Goal: Task Accomplishment & Management: Manage account settings

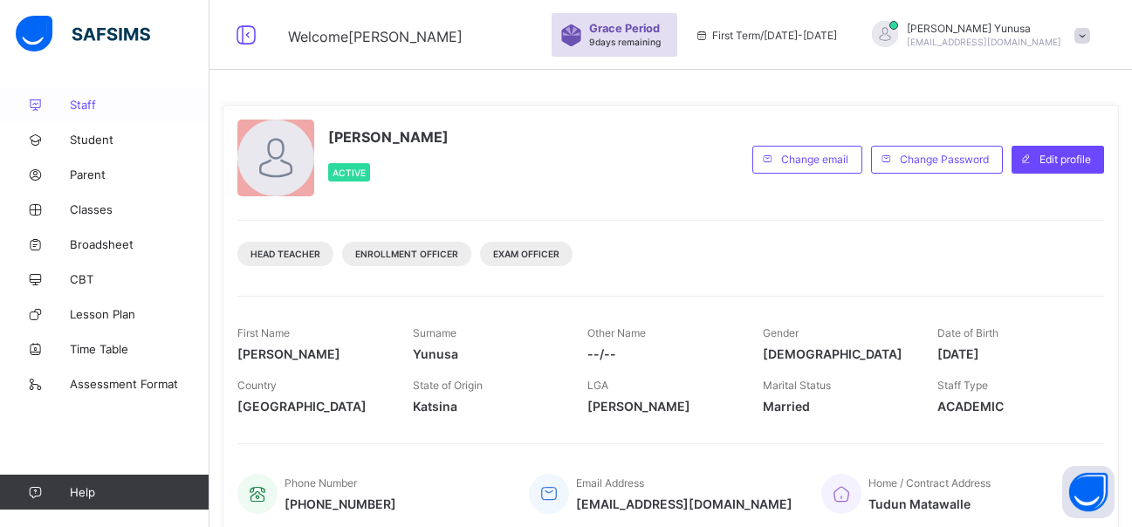
click at [104, 93] on link "Staff" at bounding box center [104, 104] width 209 height 35
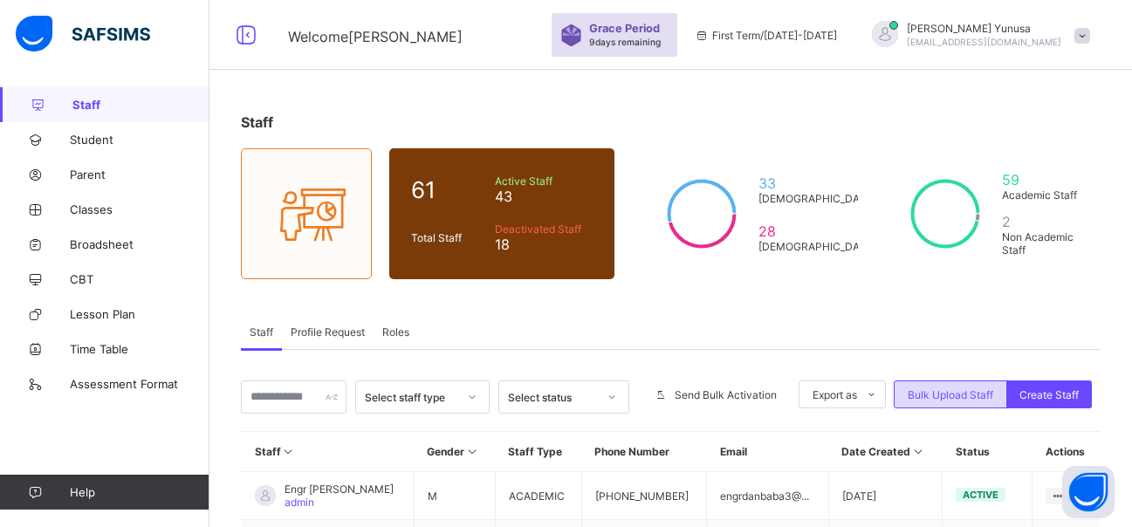
click at [950, 393] on span "Bulk Upload Staff" at bounding box center [951, 394] width 86 height 13
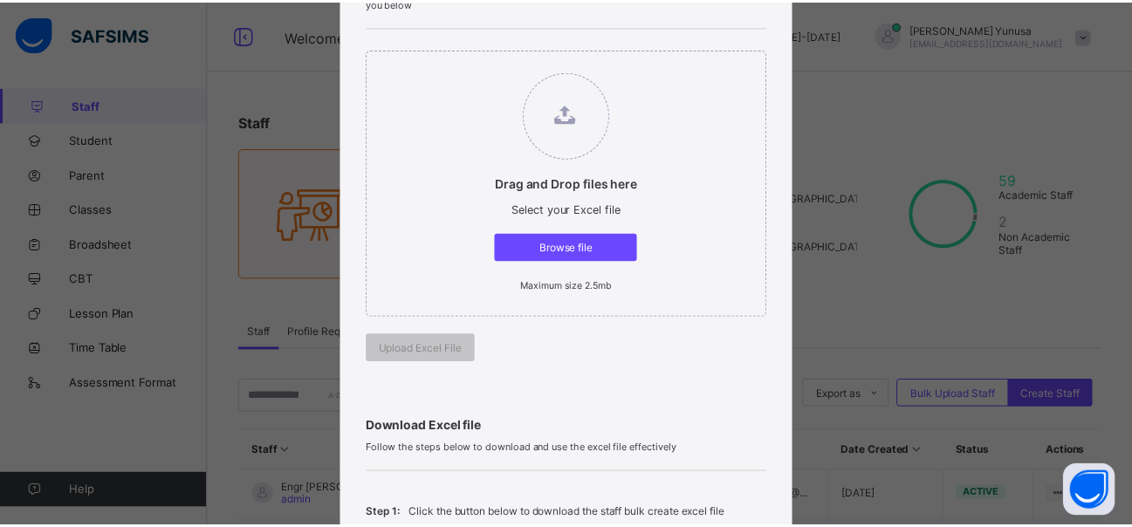
scroll to position [175, 0]
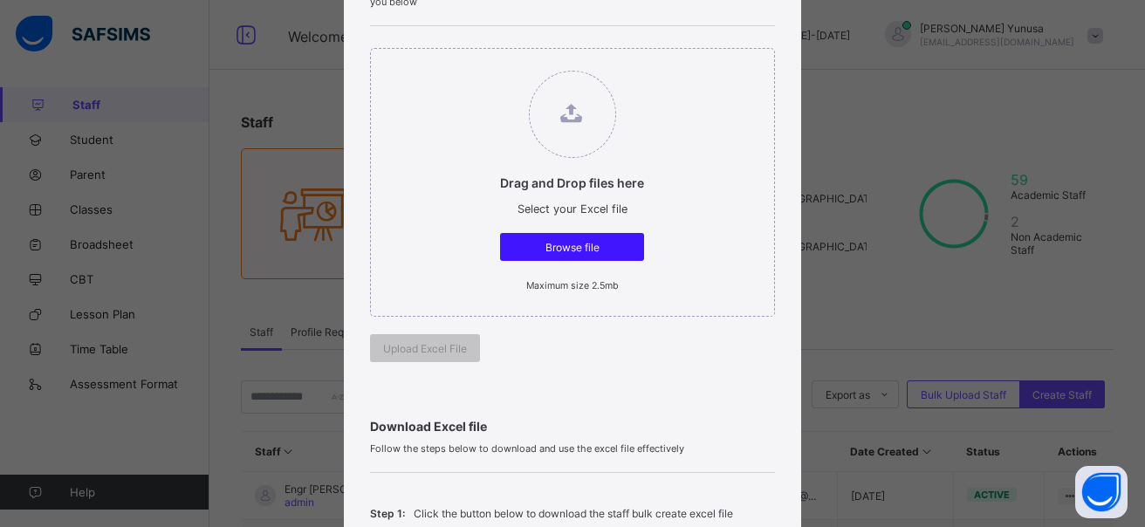
click at [583, 245] on span "Browse file" at bounding box center [572, 247] width 118 height 13
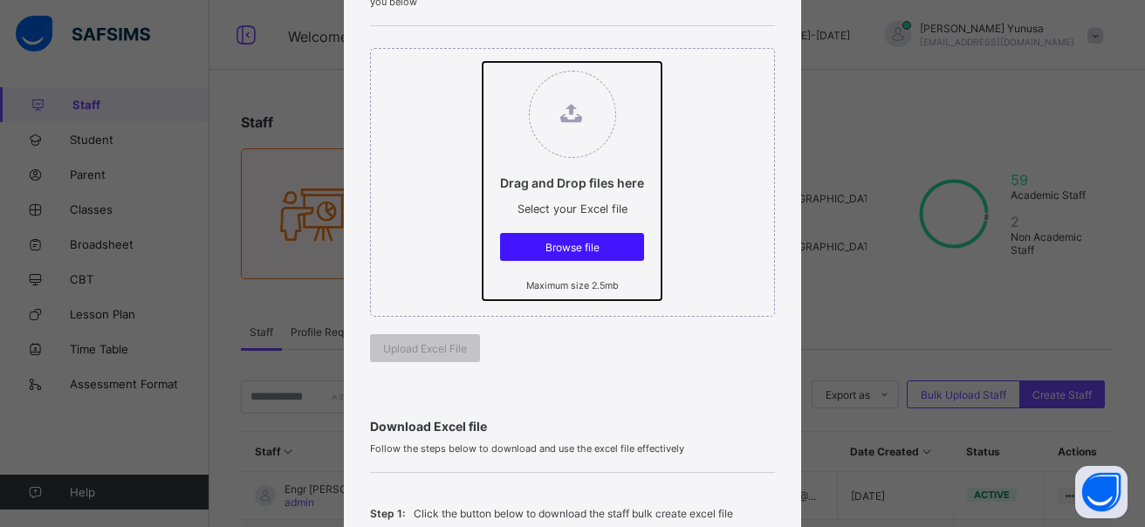
click at [483, 62] on input "Drag and Drop files here Select your Excel file Browse file Maximum size 2.5mb" at bounding box center [483, 62] width 0 height 0
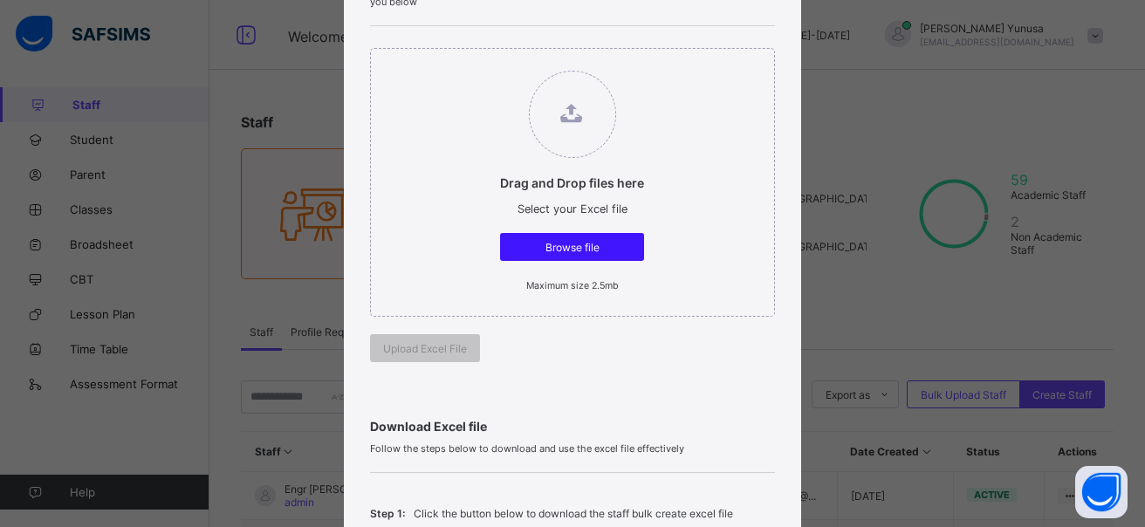
type input "**********"
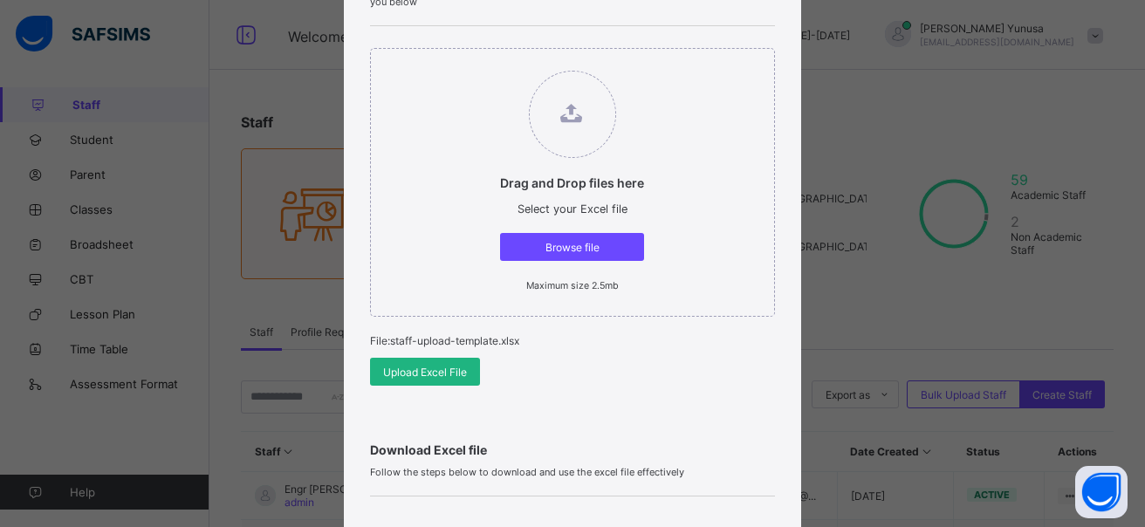
click at [458, 364] on div "Upload Excel File" at bounding box center [425, 372] width 110 height 28
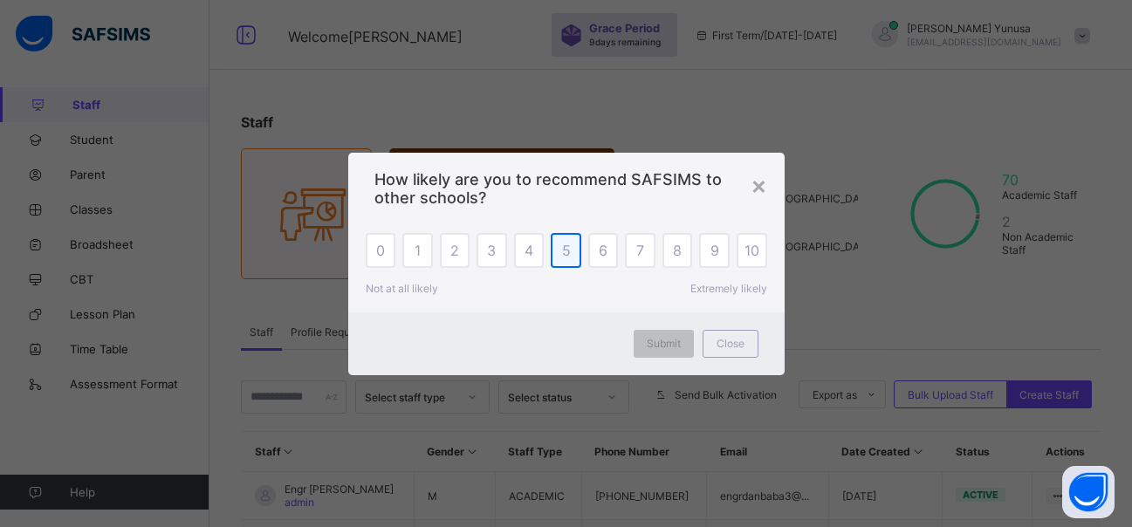
click at [557, 251] on div "5" at bounding box center [566, 250] width 31 height 35
click at [671, 341] on span "Submit" at bounding box center [664, 343] width 34 height 13
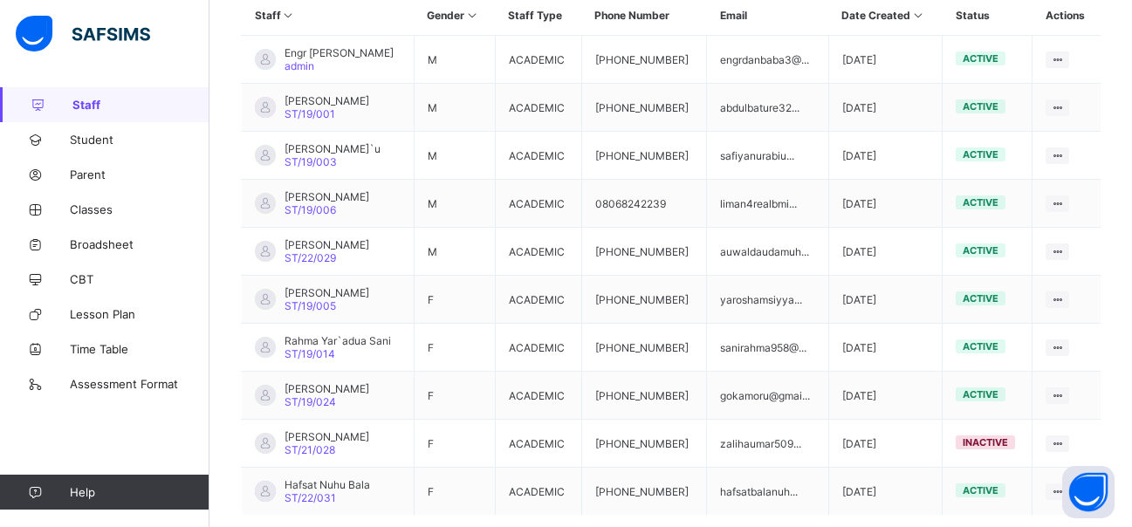
scroll to position [524, 0]
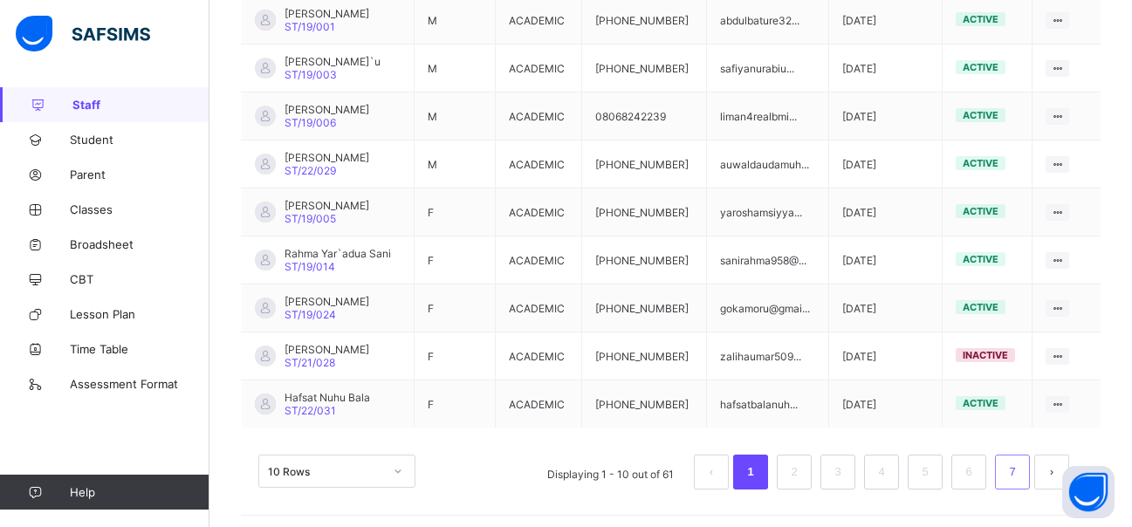
click at [1030, 464] on li "7" at bounding box center [1012, 472] width 35 height 35
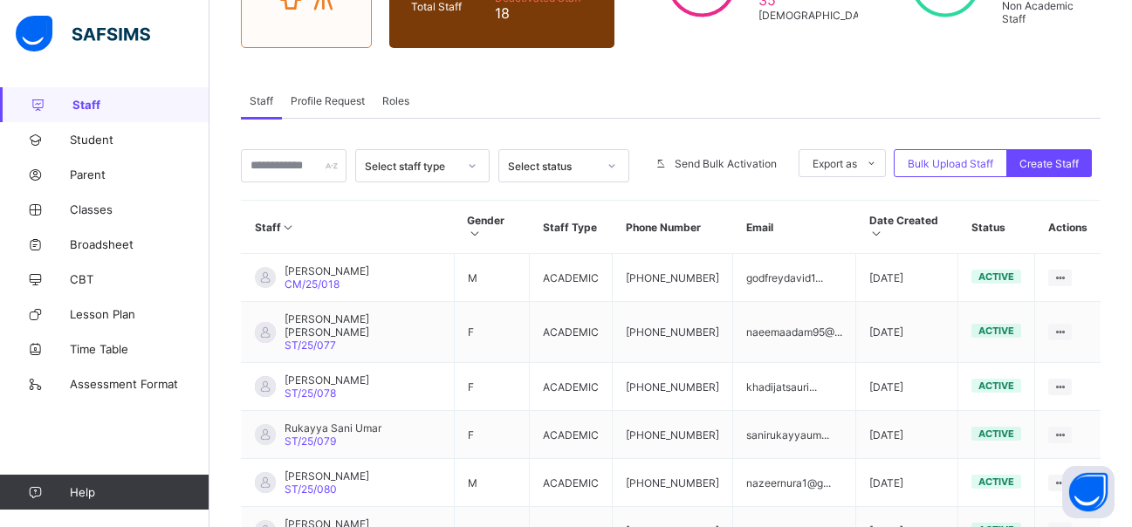
scroll to position [262, 0]
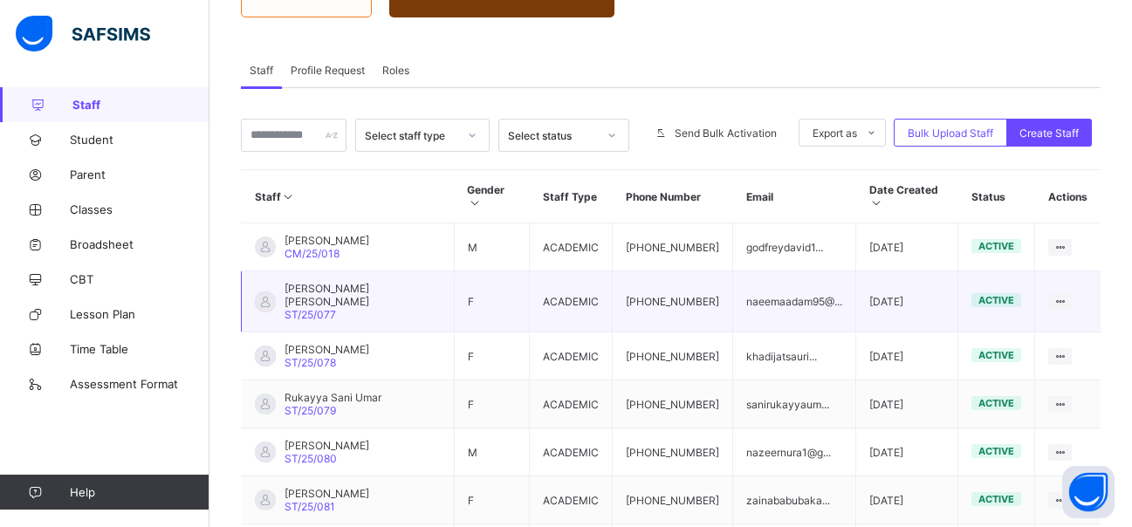
click at [996, 293] on div "active" at bounding box center [997, 300] width 50 height 14
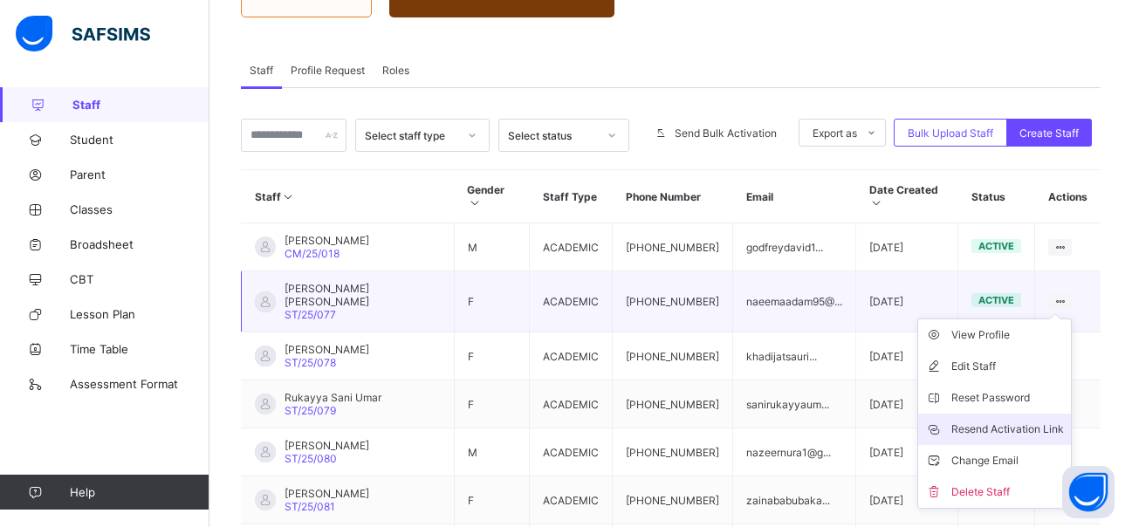
click at [1029, 421] on div "Resend Activation Link" at bounding box center [1007, 429] width 113 height 17
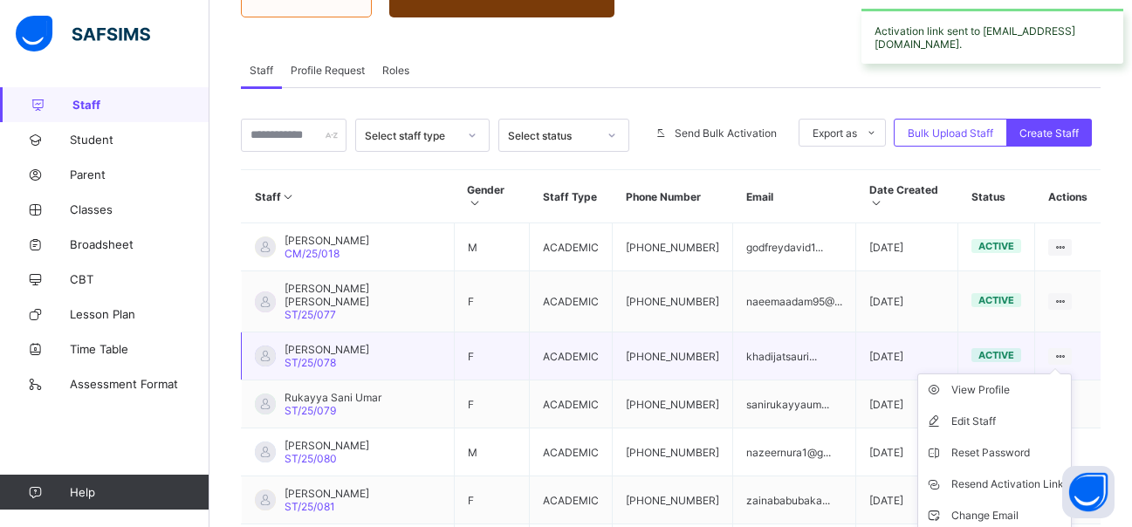
click at [1065, 350] on icon at bounding box center [1060, 356] width 15 height 13
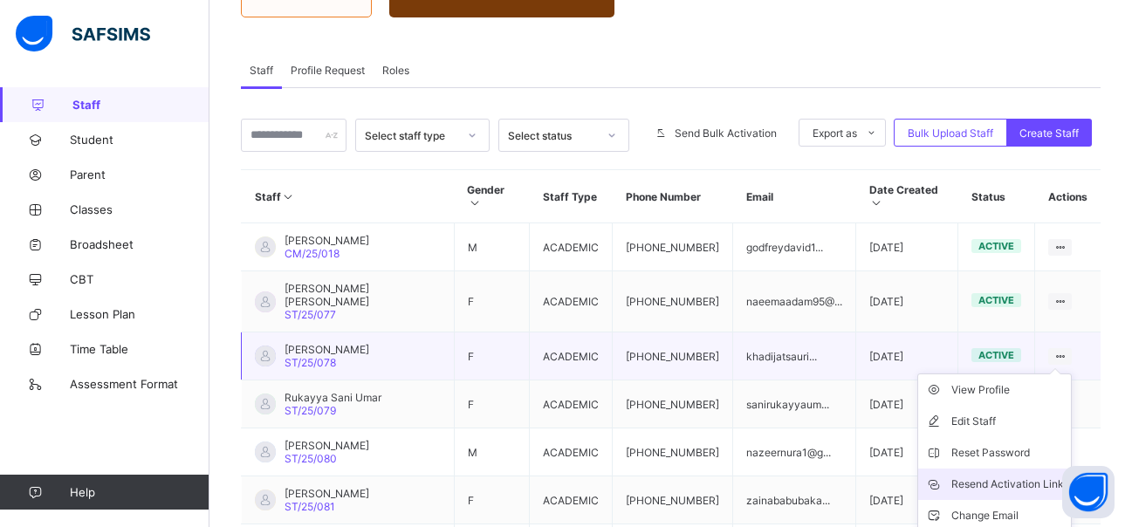
click at [1026, 476] on div "Resend Activation Link" at bounding box center [1007, 484] width 113 height 17
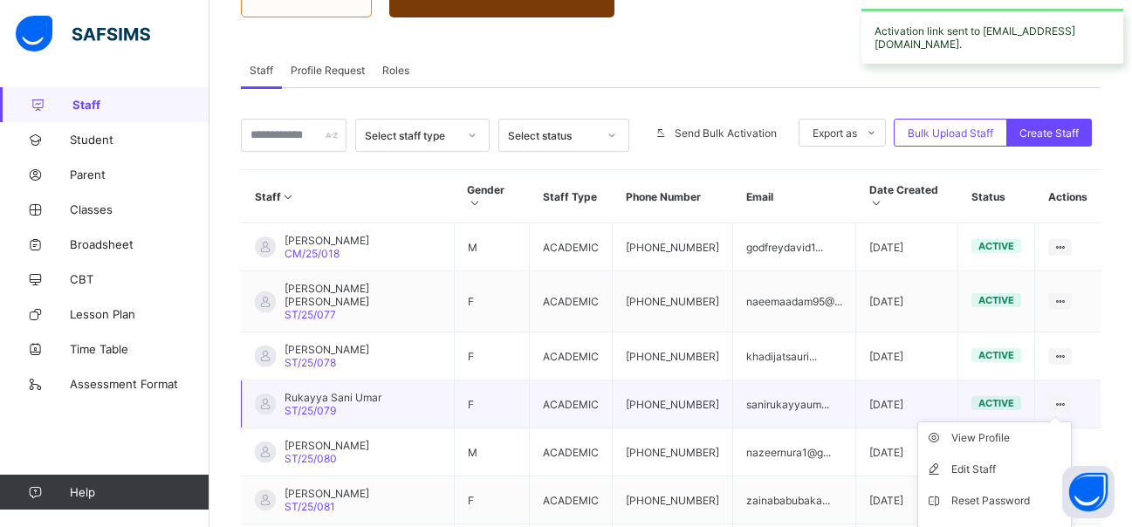
click at [1068, 398] on icon at bounding box center [1060, 404] width 15 height 13
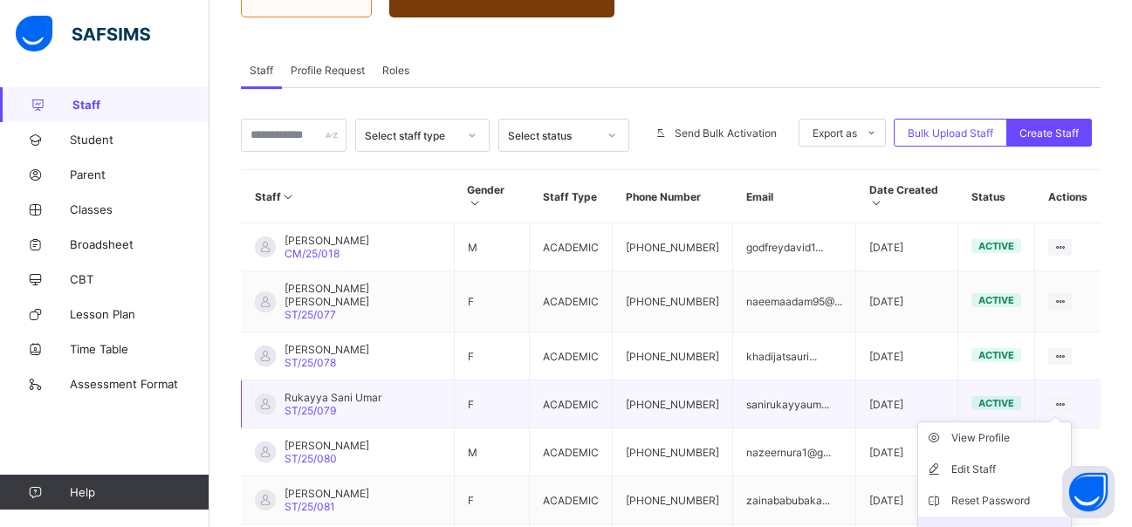
click at [990, 524] on div "Resend Activation Link" at bounding box center [1007, 532] width 113 height 17
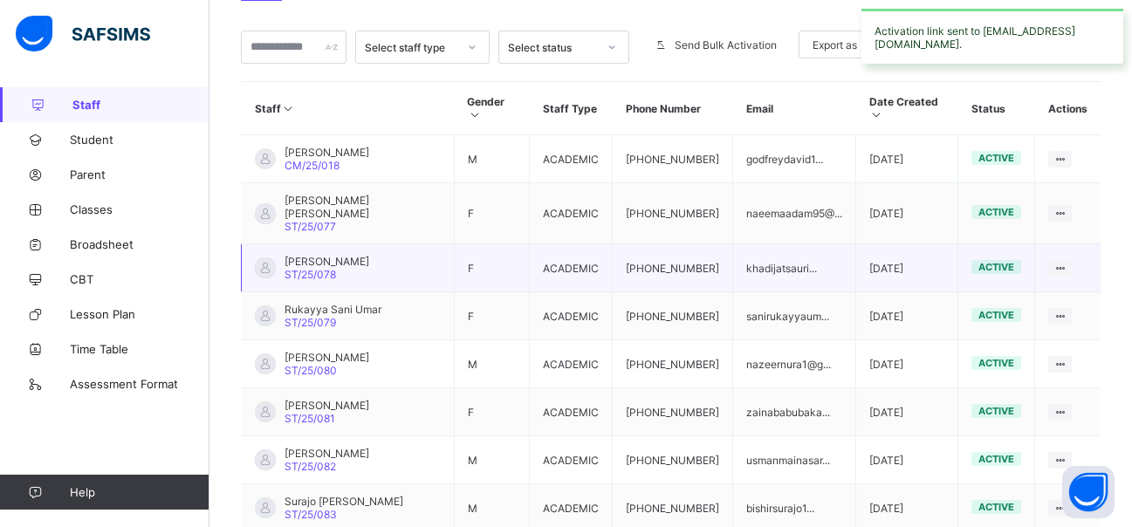
scroll to position [436, 0]
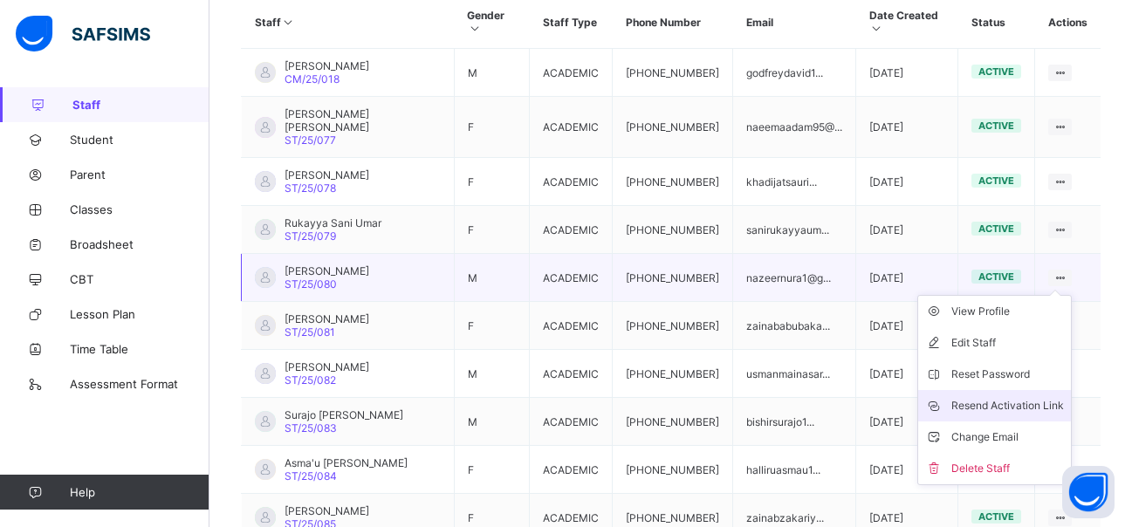
click at [1029, 397] on div "Resend Activation Link" at bounding box center [1007, 405] width 113 height 17
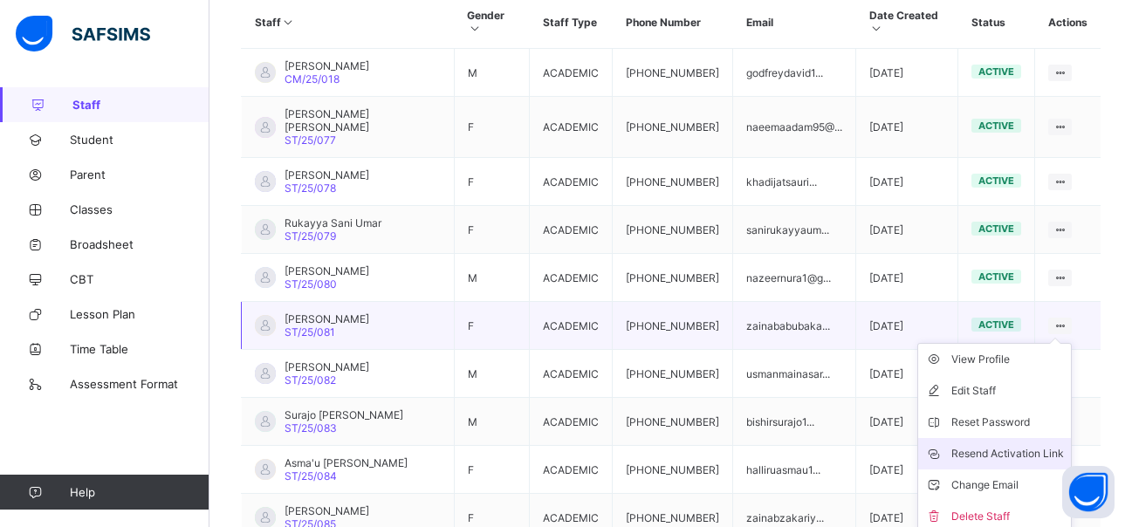
click at [1033, 445] on div "Resend Activation Link" at bounding box center [1007, 453] width 113 height 17
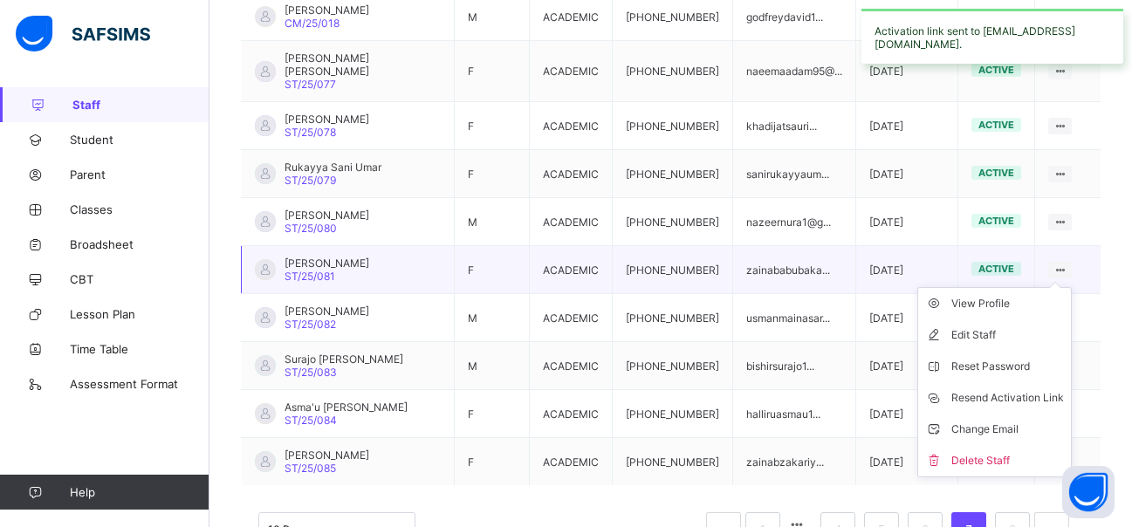
scroll to position [524, 0]
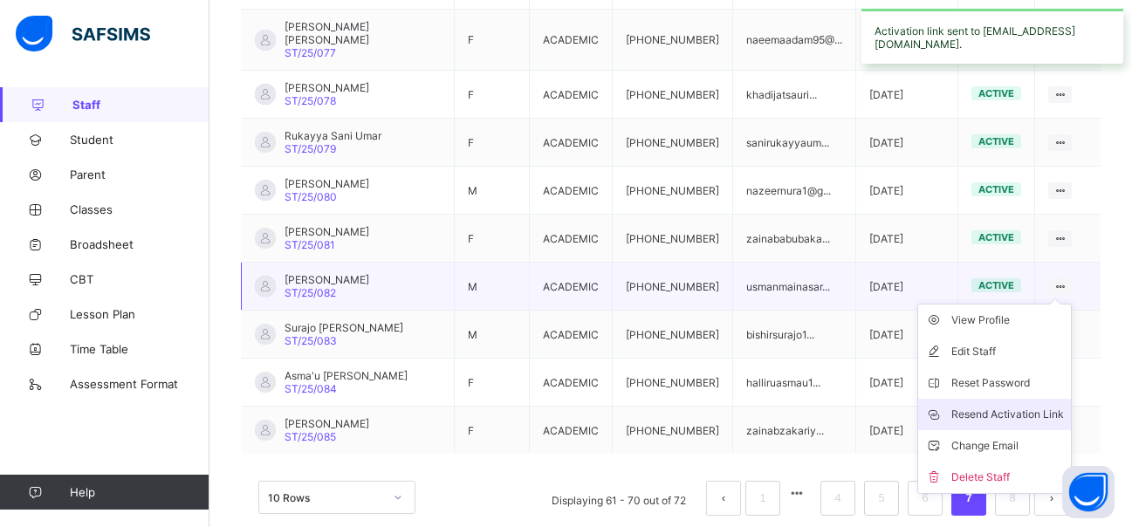
click at [1003, 406] on div "Resend Activation Link" at bounding box center [1007, 414] width 113 height 17
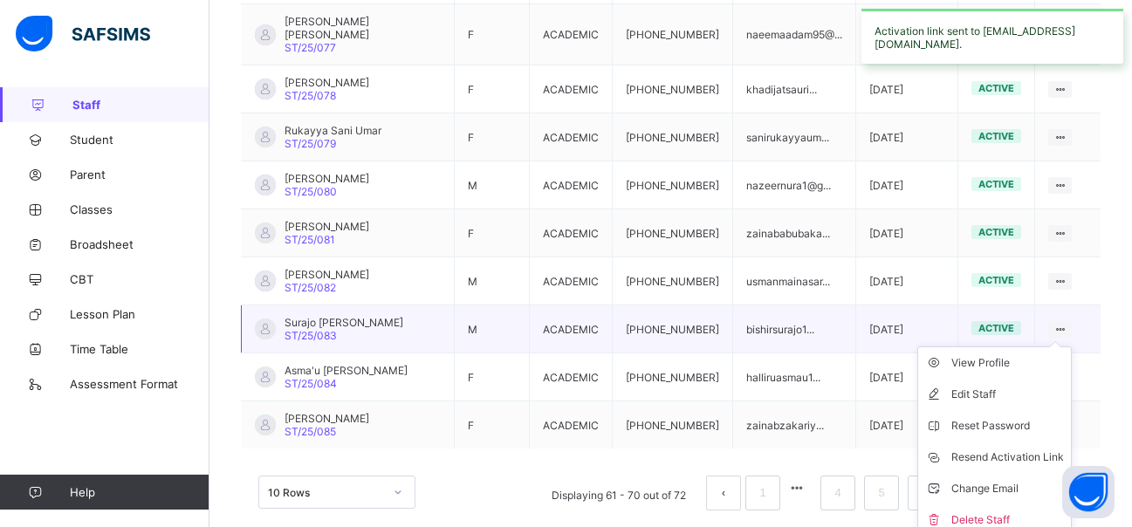
scroll to position [530, 0]
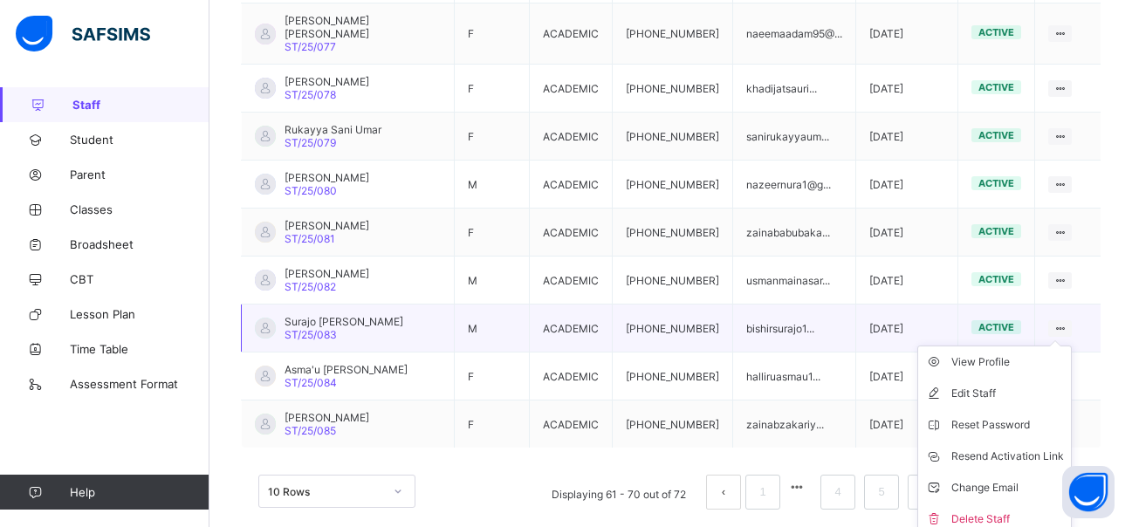
click at [1068, 322] on icon at bounding box center [1060, 328] width 15 height 13
click at [1014, 448] on div "Resend Activation Link" at bounding box center [1007, 456] width 113 height 17
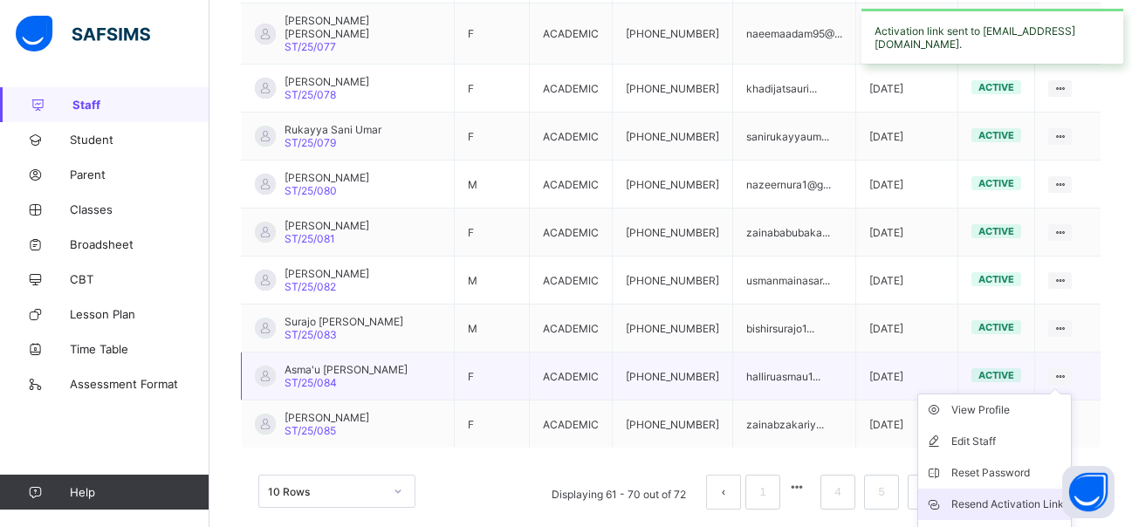
click at [1004, 496] on div "Resend Activation Link" at bounding box center [1007, 504] width 113 height 17
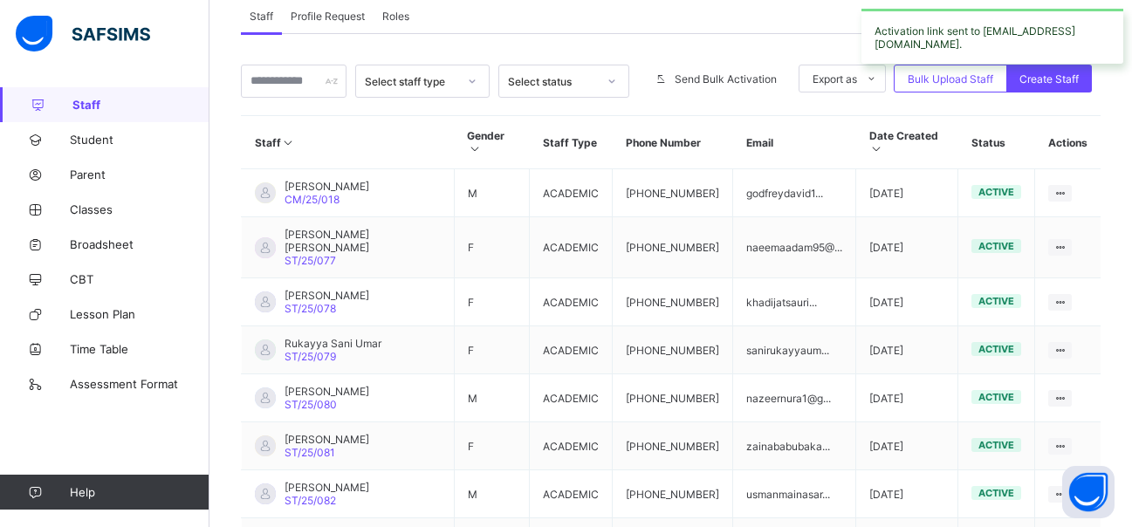
scroll to position [349, 0]
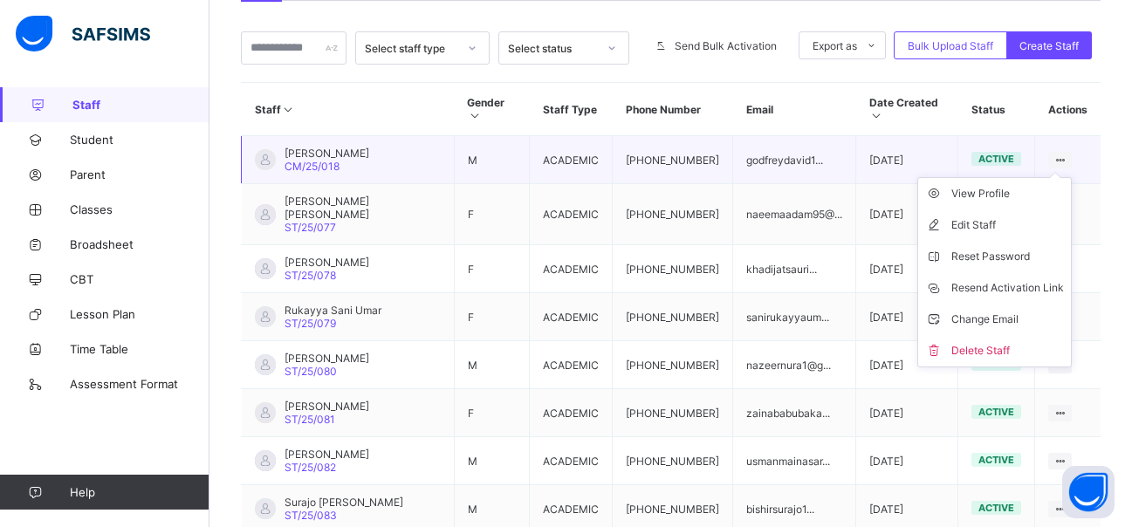
click at [1068, 154] on icon at bounding box center [1060, 160] width 15 height 13
click at [979, 185] on div "View Profile" at bounding box center [1007, 193] width 113 height 17
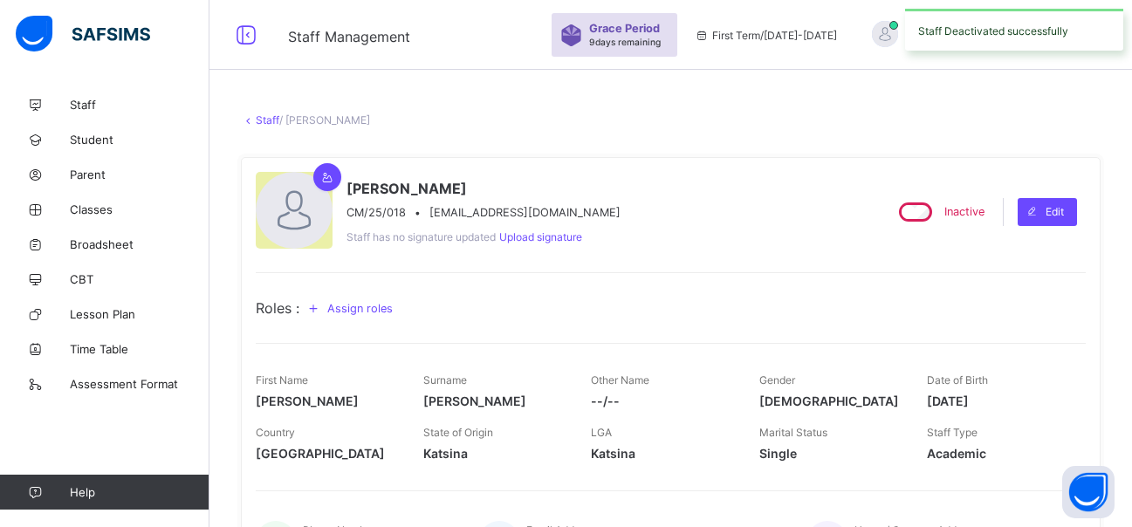
click at [261, 123] on link "Staff" at bounding box center [268, 119] width 24 height 13
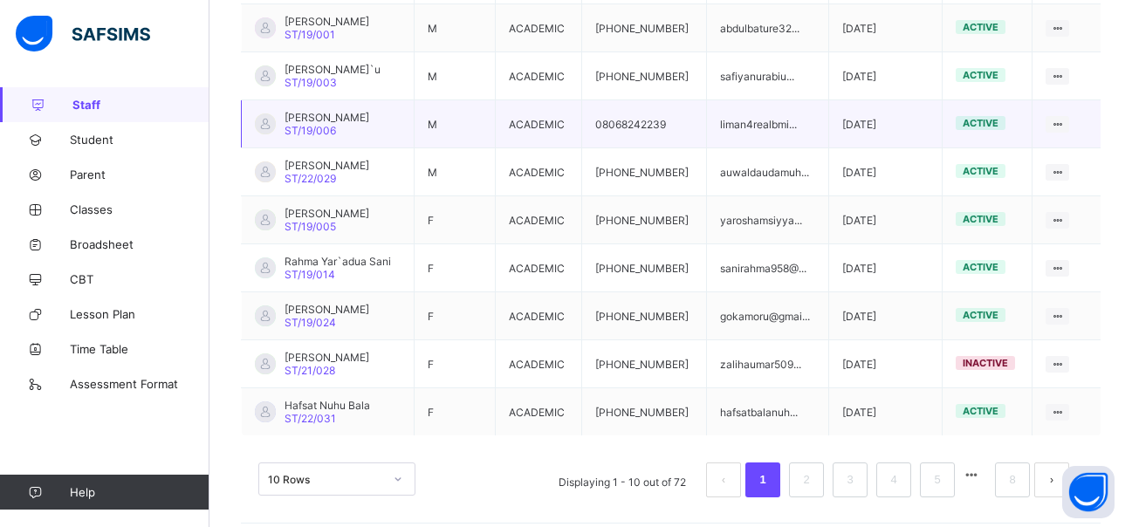
scroll to position [530, 0]
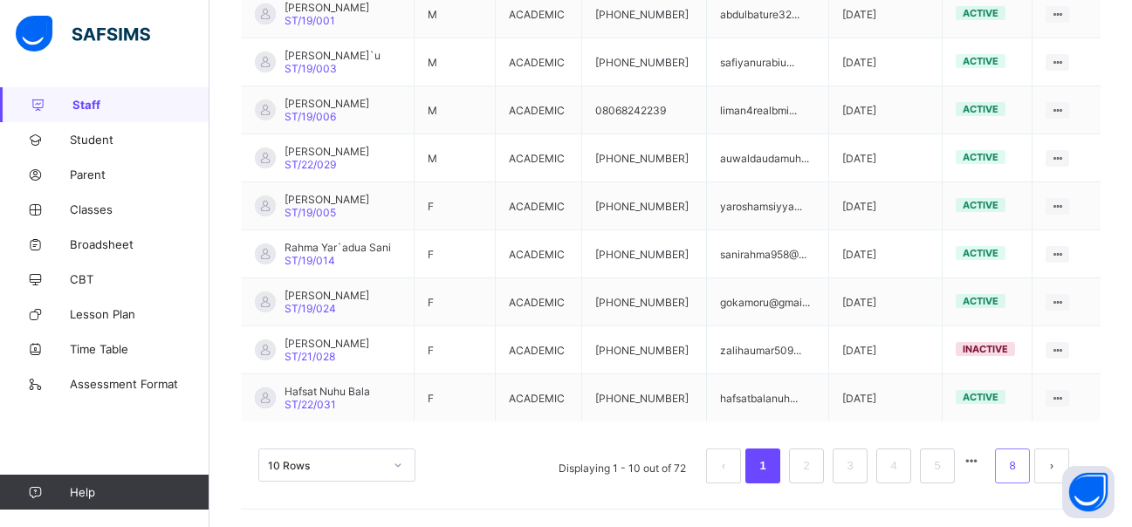
click at [1030, 467] on li "8" at bounding box center [1012, 466] width 35 height 35
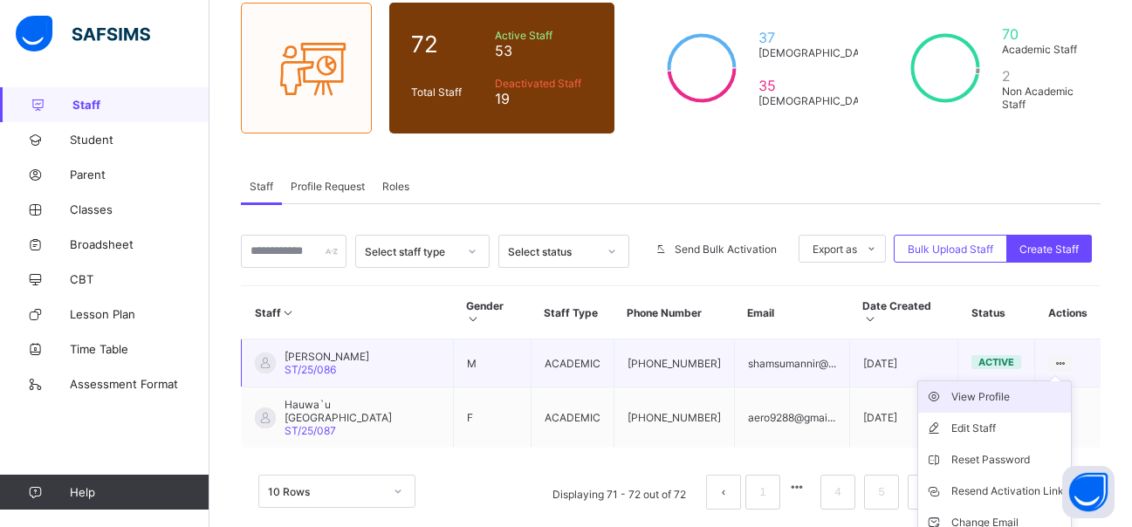
scroll to position [176, 0]
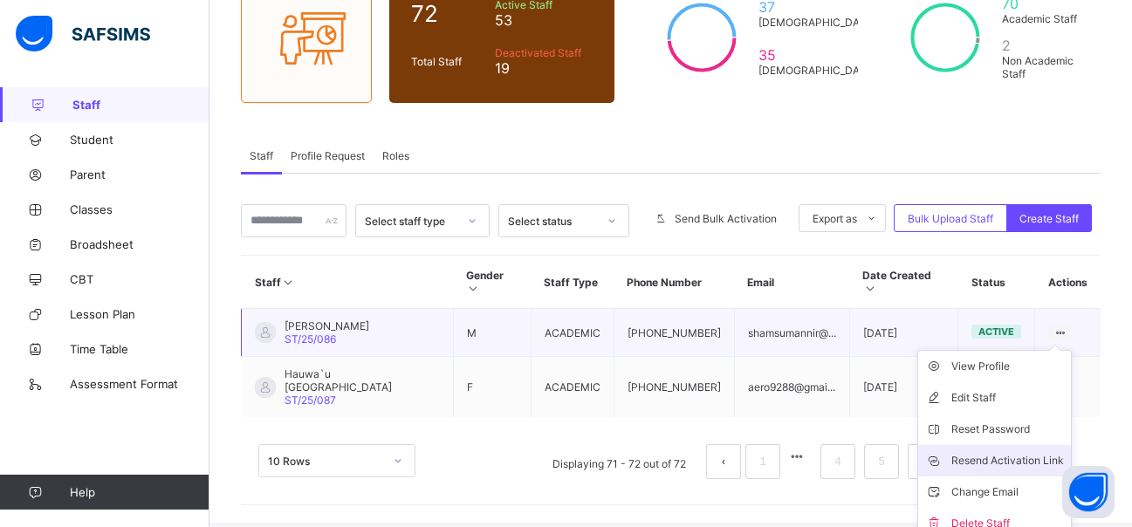
click at [1009, 452] on div "Resend Activation Link" at bounding box center [1007, 460] width 113 height 17
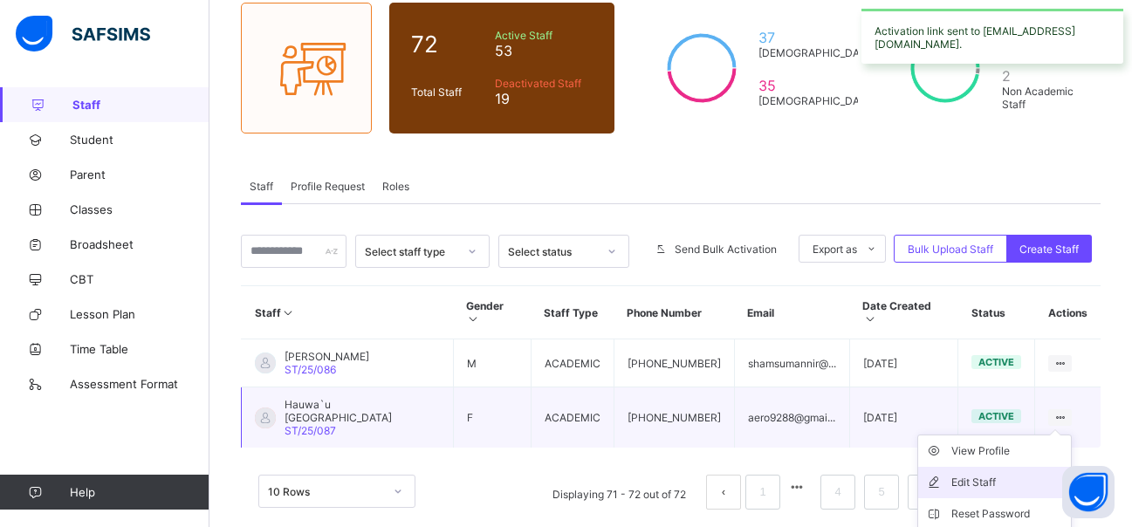
scroll to position [224, 0]
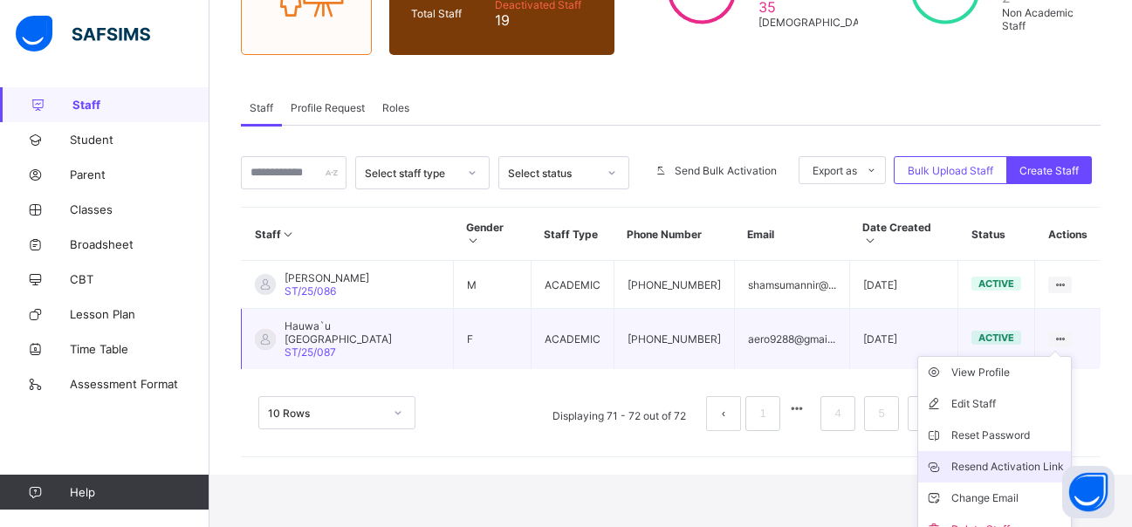
click at [1023, 458] on div "Resend Activation Link" at bounding box center [1007, 466] width 113 height 17
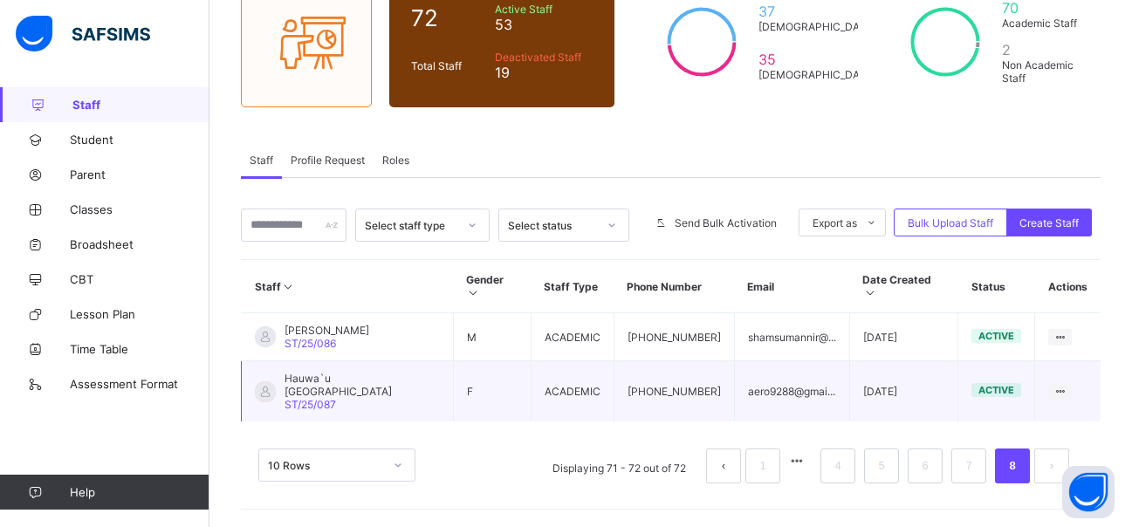
scroll to position [146, 0]
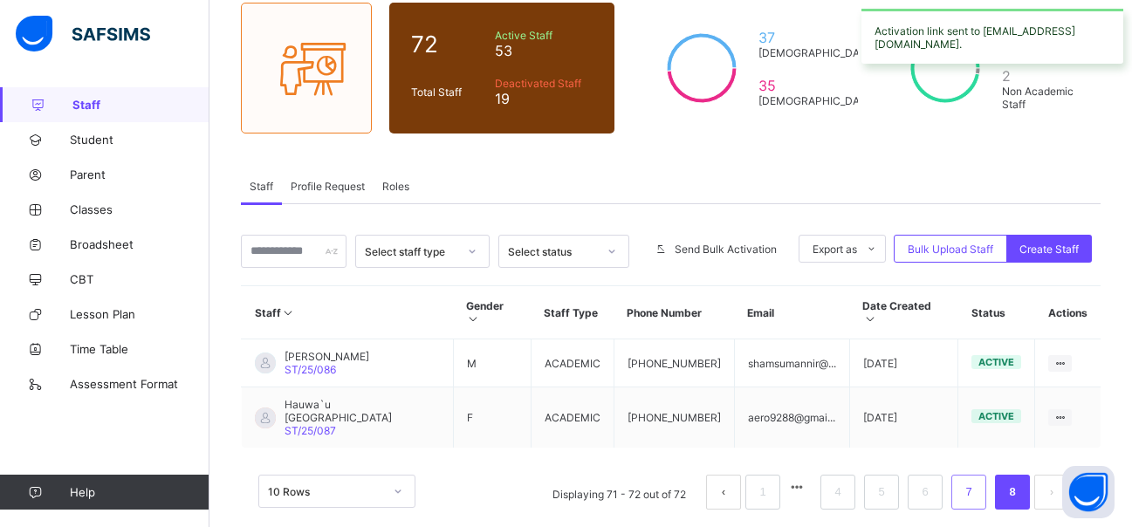
click at [977, 481] on link "7" at bounding box center [968, 492] width 17 height 23
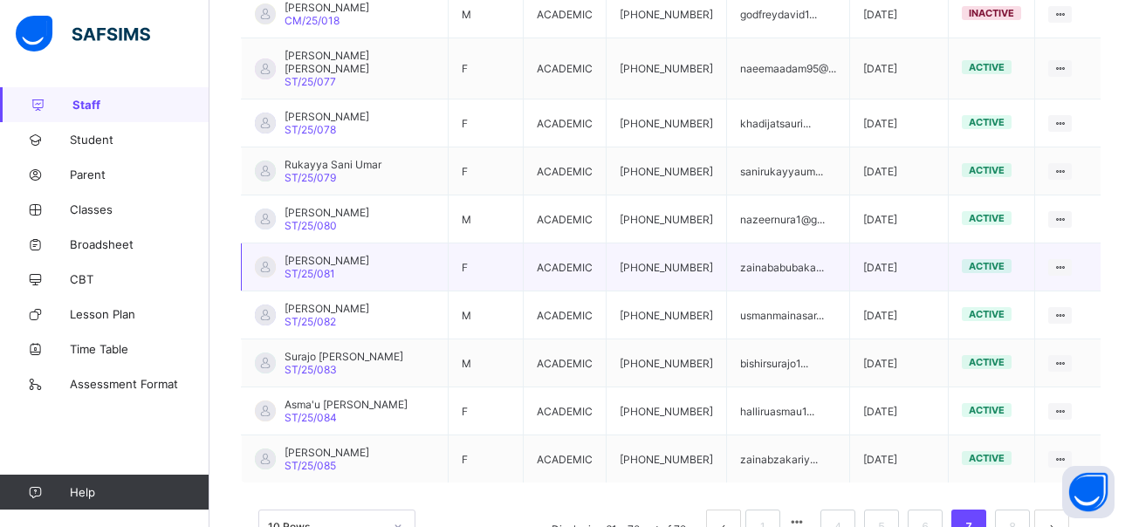
scroll to position [530, 0]
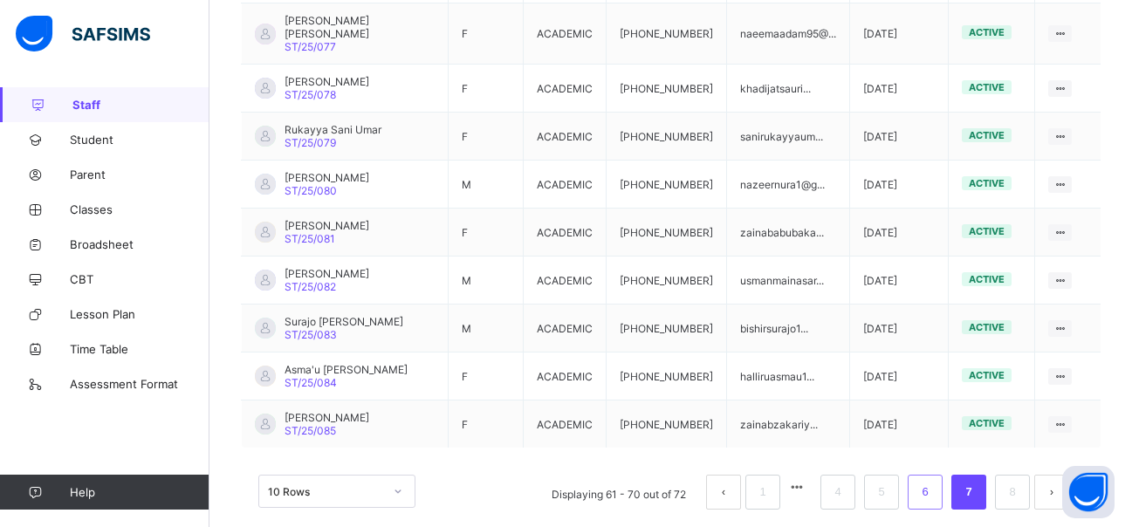
click at [933, 481] on link "6" at bounding box center [925, 492] width 17 height 23
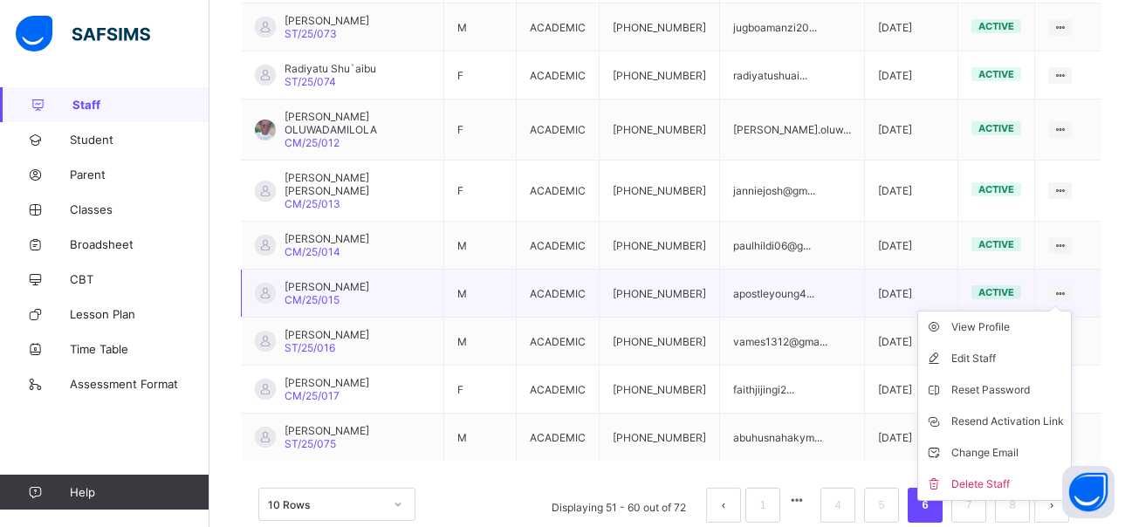
click at [1072, 311] on ul "View Profile Edit Staff Reset Password Resend Activation Link Change Email Dele…" at bounding box center [994, 406] width 155 height 190
click at [975, 319] on div "View Profile" at bounding box center [1007, 327] width 113 height 17
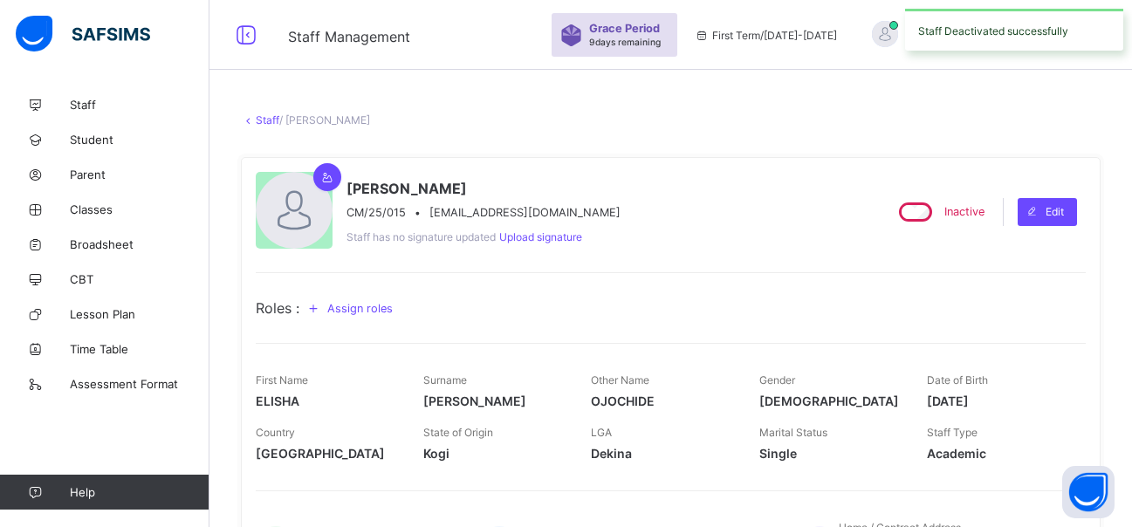
click at [263, 125] on link "Staff" at bounding box center [268, 119] width 24 height 13
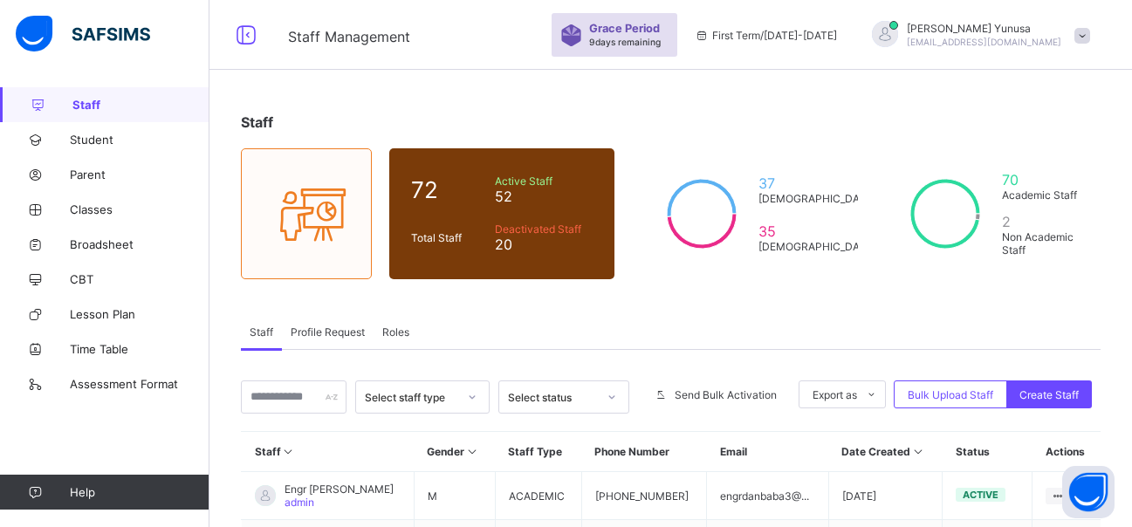
click at [704, 316] on div "Staff Profile Request Roles" at bounding box center [671, 332] width 860 height 36
click at [532, 45] on span "Staff Management" at bounding box center [411, 35] width 246 height 23
click at [90, 141] on span "Student" at bounding box center [140, 140] width 140 height 14
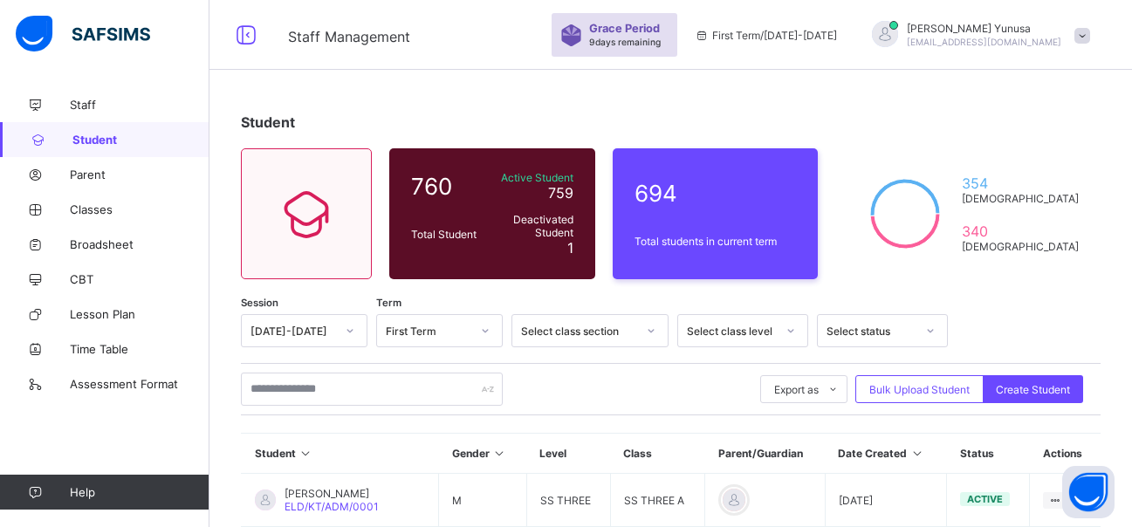
click at [498, 47] on div "Staff Management Grace Period 9 days remaining First Term / [DATE]-[DATE] [PERS…" at bounding box center [566, 35] width 1132 height 70
click at [647, 397] on div "Export as Pdf Report Excel Report Excel Report (LMS) Bulk Upload Student Create…" at bounding box center [671, 389] width 860 height 33
